Goal: Check status: Check status

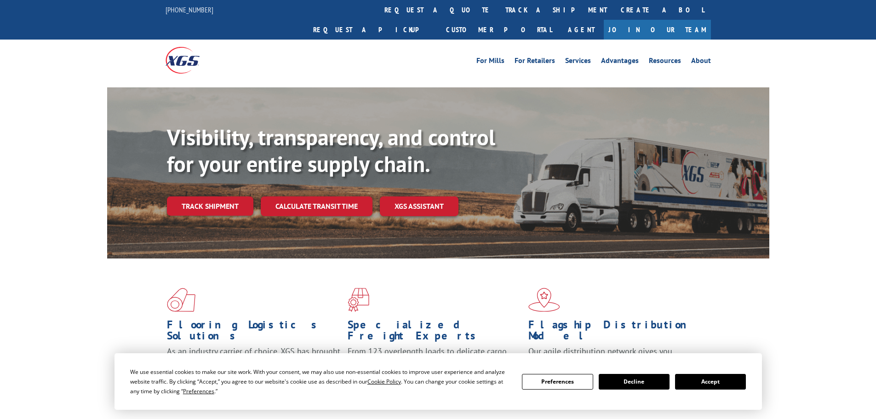
click at [693, 381] on button "Accept" at bounding box center [710, 382] width 71 height 16
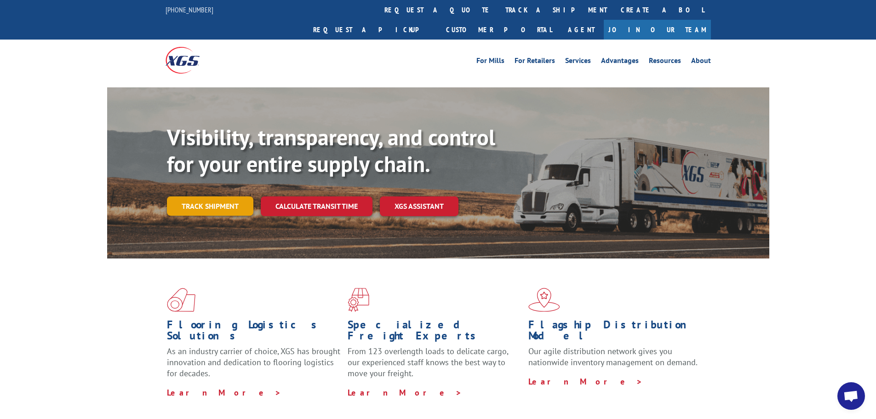
click at [211, 196] on link "Track shipment" at bounding box center [210, 205] width 86 height 19
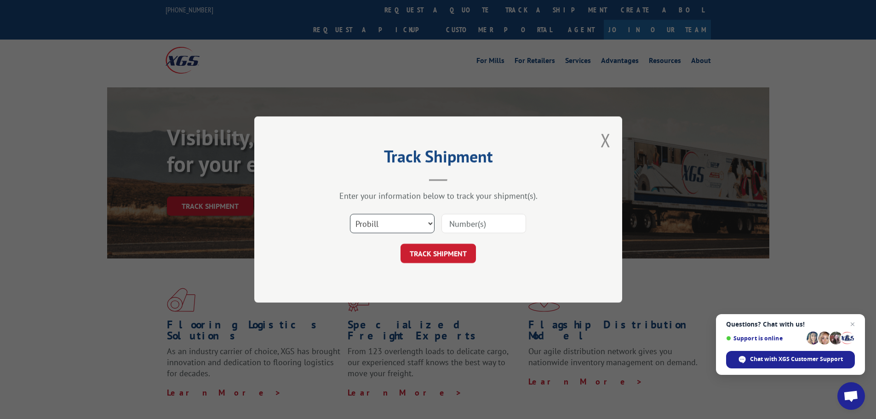
click at [404, 226] on select "Select category... Probill BOL PO" at bounding box center [392, 223] width 85 height 19
select select "bol"
click at [350, 214] on select "Select category... Probill BOL PO" at bounding box center [392, 223] width 85 height 19
click at [478, 219] on input at bounding box center [484, 223] width 85 height 19
paste input "5157811"
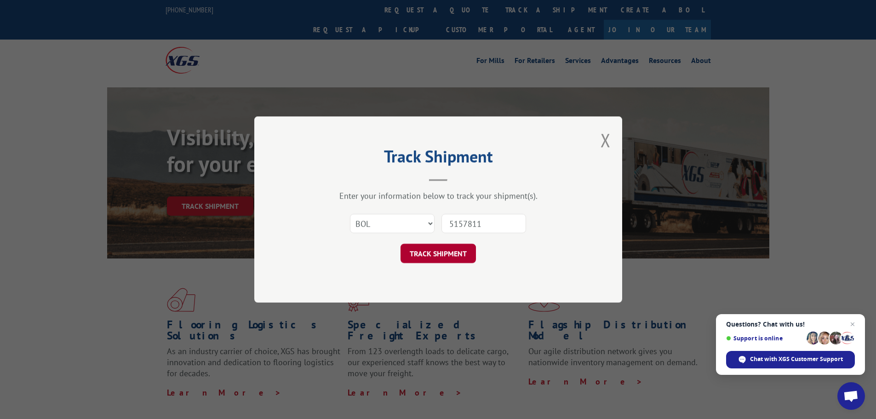
type input "5157811"
click at [445, 255] on button "TRACK SHIPMENT" at bounding box center [438, 253] width 75 height 19
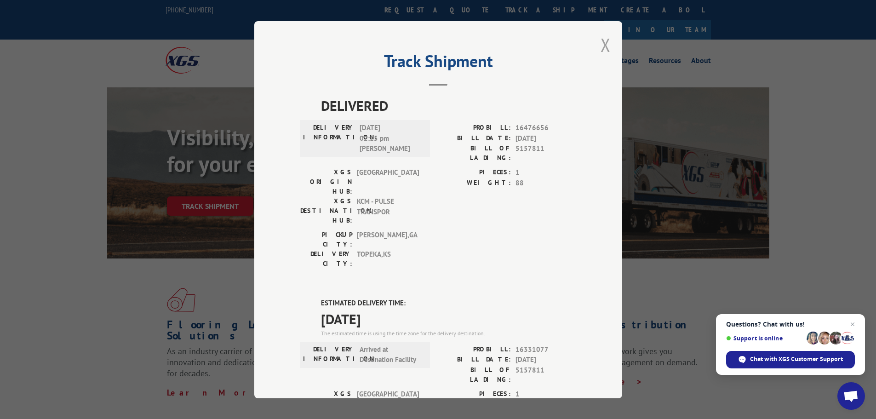
click at [601, 40] on button "Close modal" at bounding box center [606, 45] width 10 height 24
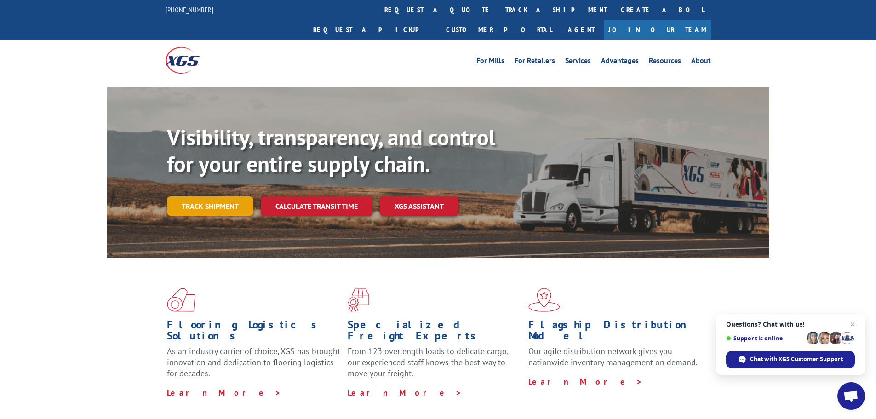
click at [219, 196] on link "Track shipment" at bounding box center [210, 205] width 86 height 19
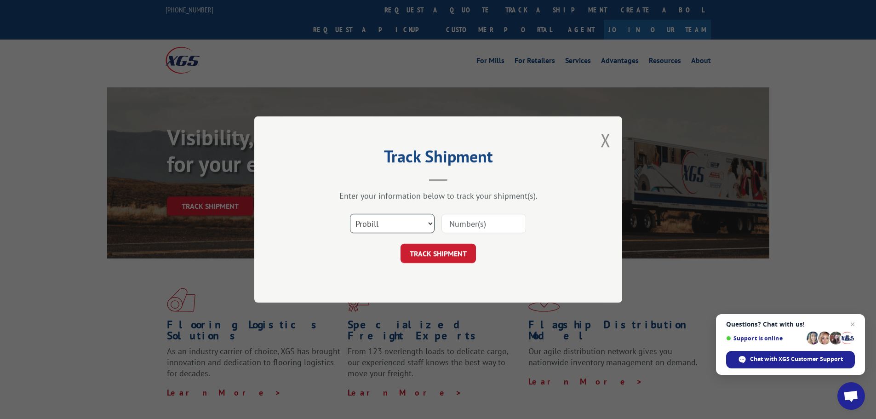
click at [382, 226] on select "Select category... Probill BOL PO" at bounding box center [392, 223] width 85 height 19
select select "bol"
click at [350, 214] on select "Select category... Probill BOL PO" at bounding box center [392, 223] width 85 height 19
click at [457, 223] on input at bounding box center [484, 223] width 85 height 19
paste input "6014303"
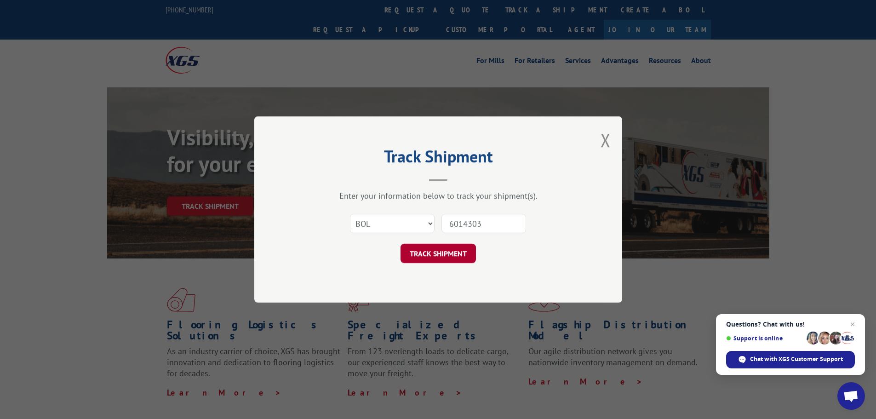
type input "6014303"
click at [439, 251] on button "TRACK SHIPMENT" at bounding box center [438, 253] width 75 height 19
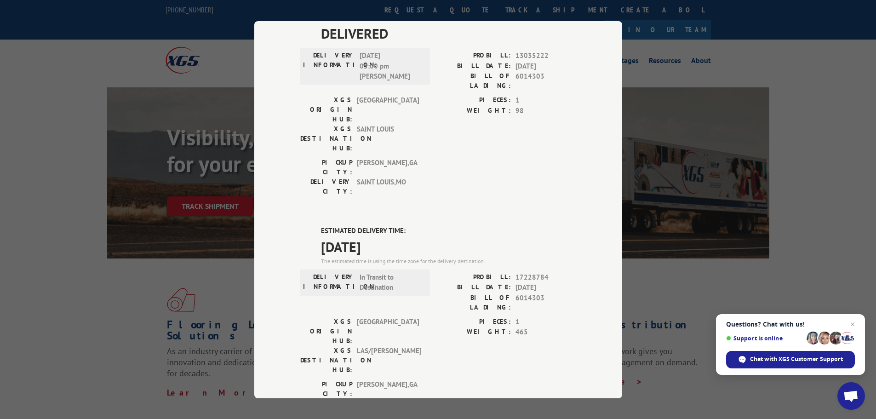
scroll to position [187, 0]
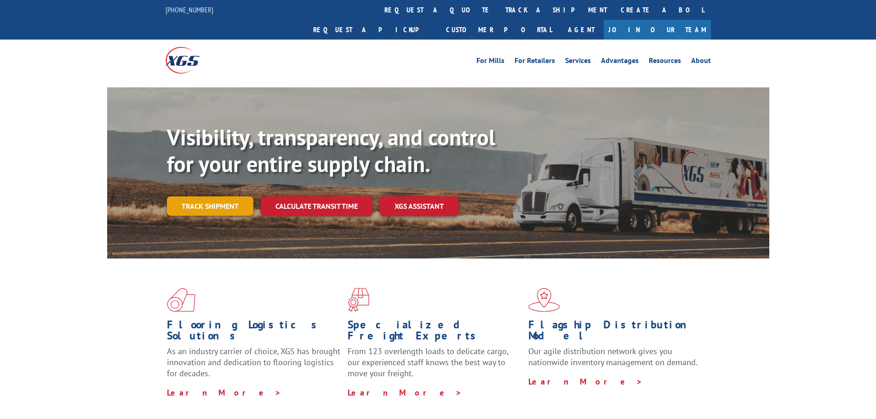
click at [201, 196] on link "Track shipment" at bounding box center [210, 205] width 86 height 19
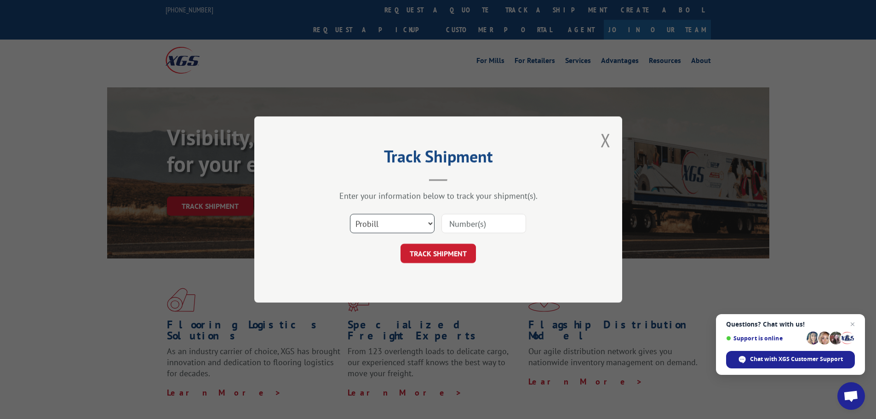
click at [395, 216] on select "Select category... Probill BOL PO" at bounding box center [392, 223] width 85 height 19
select select "bol"
click at [350, 214] on select "Select category... Probill BOL PO" at bounding box center [392, 223] width 85 height 19
click at [453, 227] on input at bounding box center [484, 223] width 85 height 19
paste input "6024153"
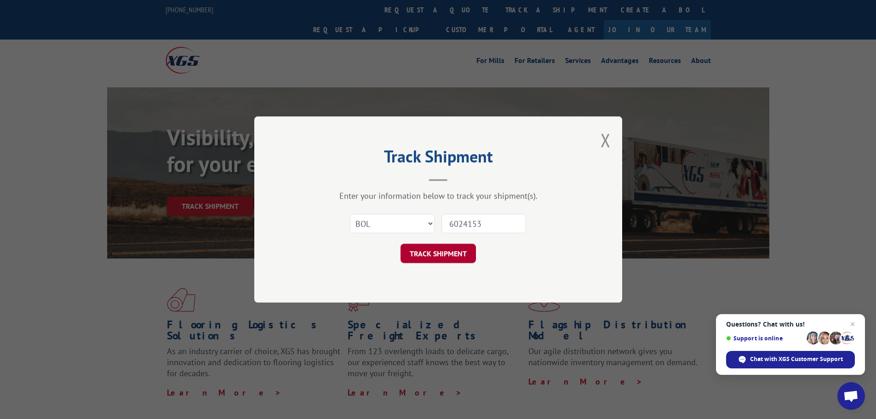
type input "6024153"
click at [451, 256] on button "TRACK SHIPMENT" at bounding box center [438, 253] width 75 height 19
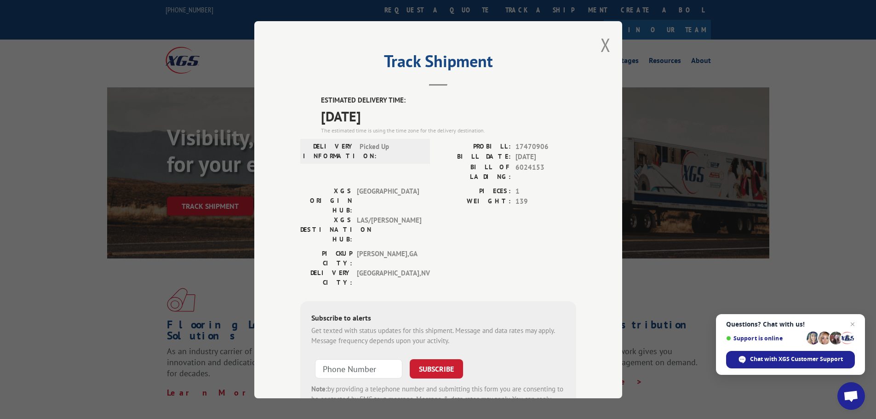
click at [608, 50] on div "Track Shipment ESTIMATED DELIVERY TIME: 09/18/2025 The estimated time is using …" at bounding box center [438, 209] width 368 height 377
click at [601, 46] on button "Close modal" at bounding box center [606, 45] width 10 height 24
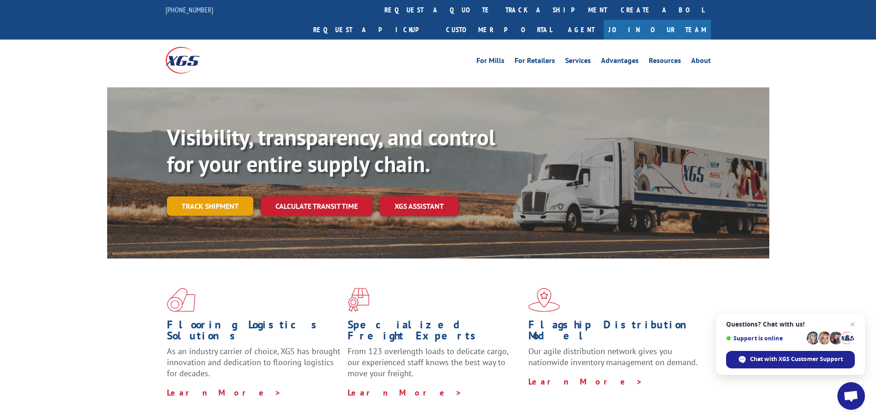
click at [210, 196] on link "Track shipment" at bounding box center [210, 205] width 86 height 19
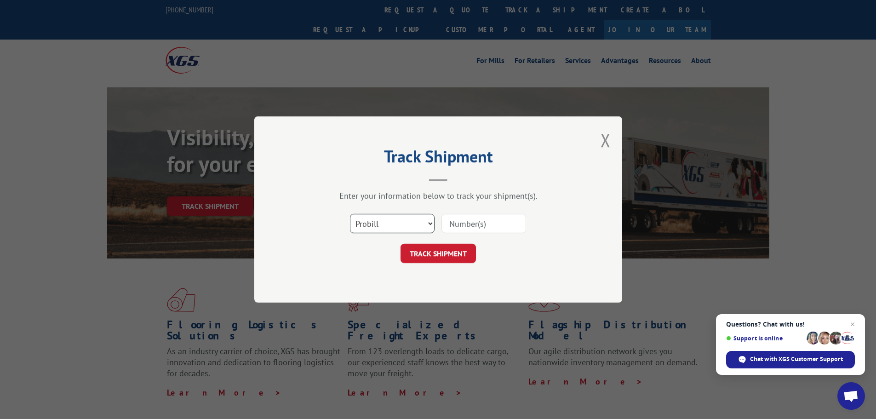
click at [365, 223] on select "Select category... Probill BOL PO" at bounding box center [392, 223] width 85 height 19
select select "bol"
click at [350, 214] on select "Select category... Probill BOL PO" at bounding box center [392, 223] width 85 height 19
click at [460, 219] on input at bounding box center [484, 223] width 85 height 19
paste input "449407"
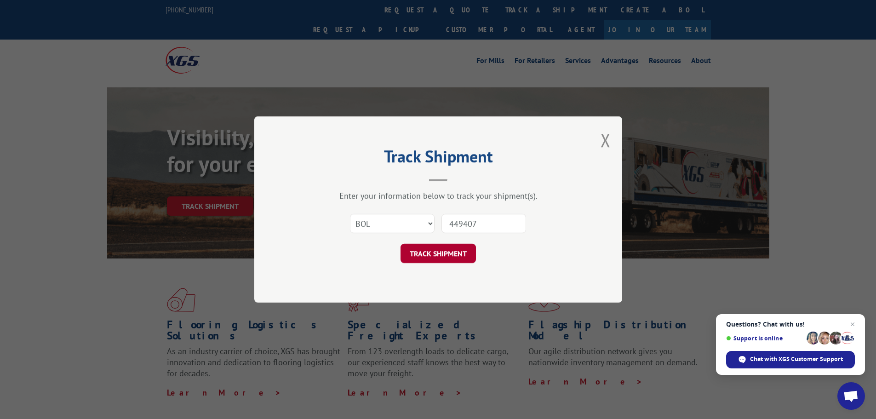
type input "449407"
click at [435, 259] on button "TRACK SHIPMENT" at bounding box center [438, 253] width 75 height 19
